Goal: Task Accomplishment & Management: Manage account settings

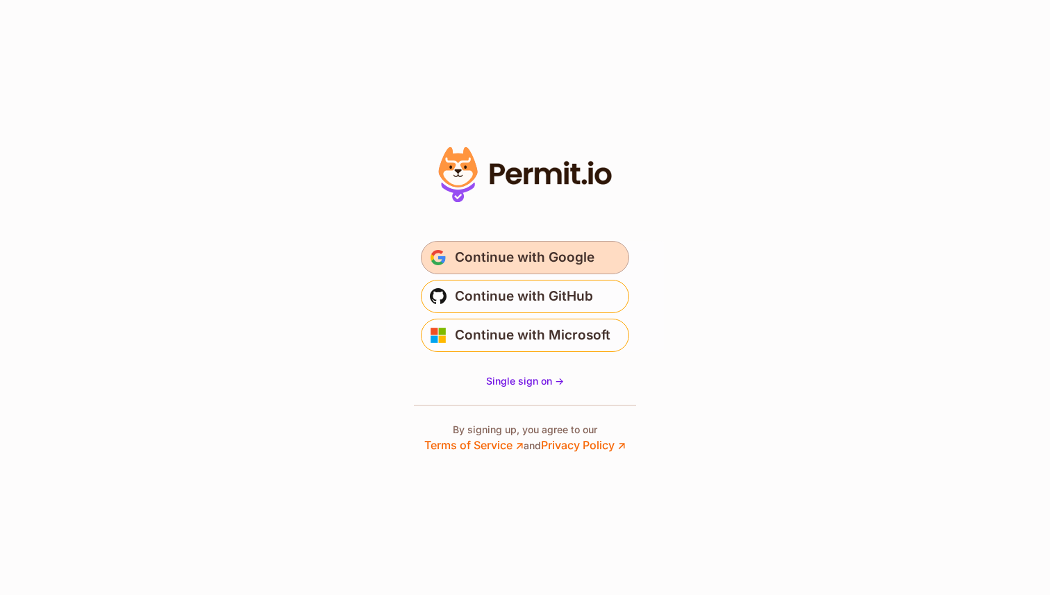
click at [547, 253] on span "Continue with Google" at bounding box center [525, 258] width 140 height 22
